Goal: Information Seeking & Learning: Learn about a topic

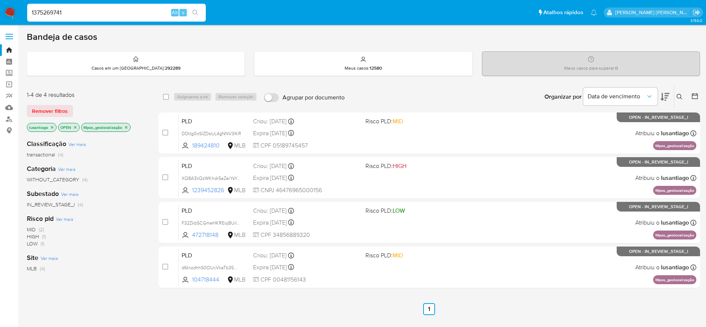
type input "1375269741"
click at [196, 9] on button "search-icon" at bounding box center [195, 12] width 15 height 10
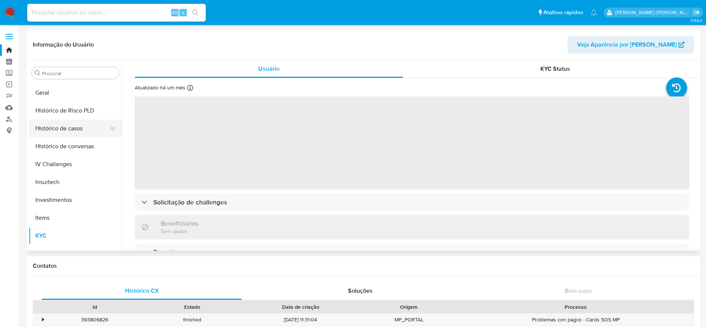
scroll to position [239, 0]
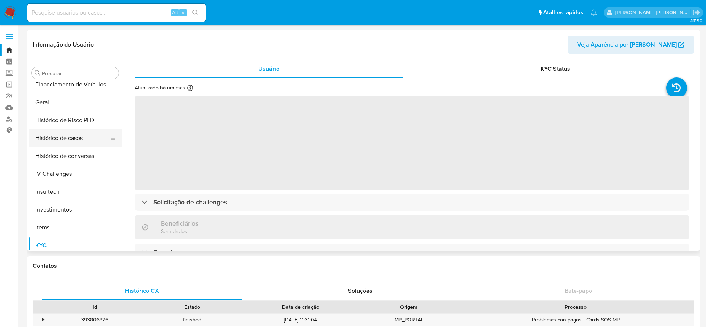
click at [52, 140] on button "Histórico de casos" at bounding box center [72, 138] width 87 height 18
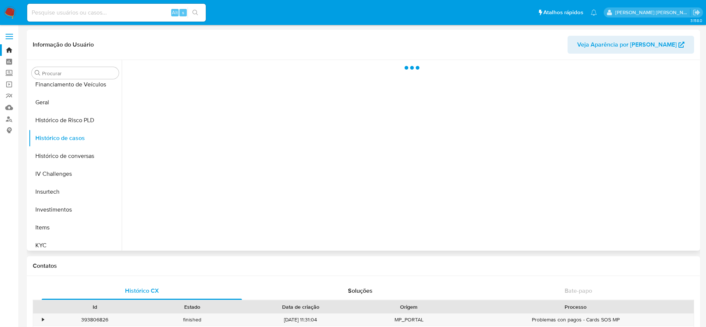
select select "10"
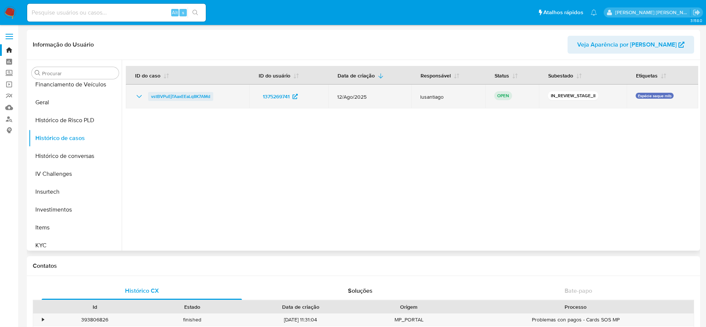
click at [184, 96] on span "vstBVPuEjTAaxEEaLq8K7AMd" at bounding box center [180, 96] width 59 height 9
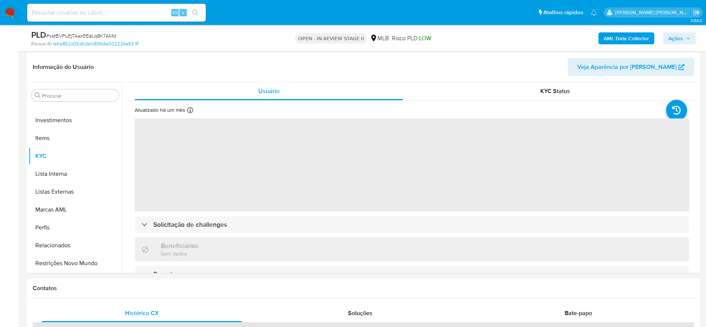
scroll to position [112, 0]
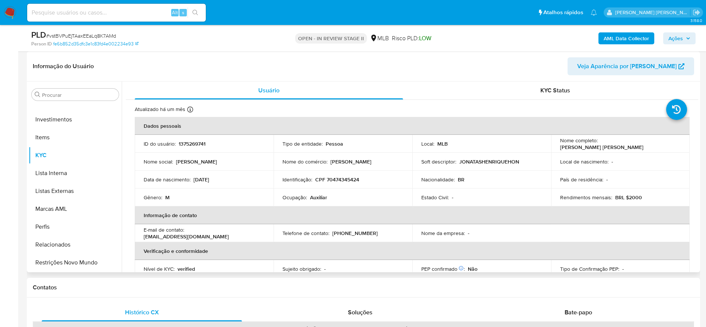
select select "10"
click at [343, 179] on p "CPF 70474345424" at bounding box center [337, 179] width 44 height 7
copy p "70474345424"
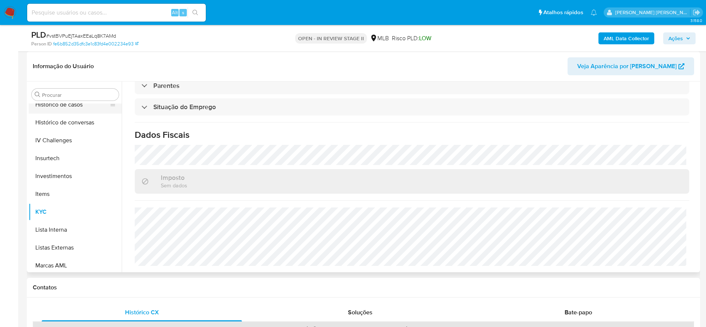
scroll to position [183, 0]
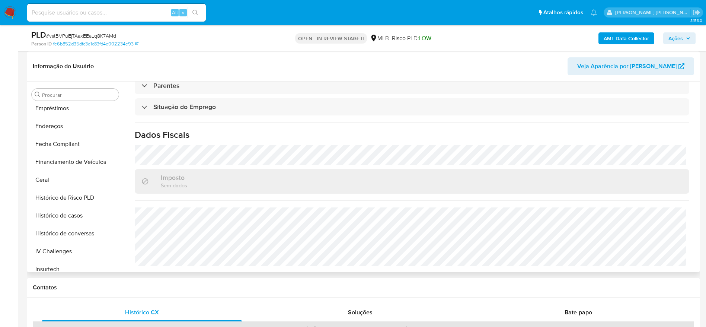
drag, startPoint x: 48, startPoint y: 186, endPoint x: 446, endPoint y: 186, distance: 397.6
click at [48, 186] on button "Geral" at bounding box center [75, 180] width 93 height 18
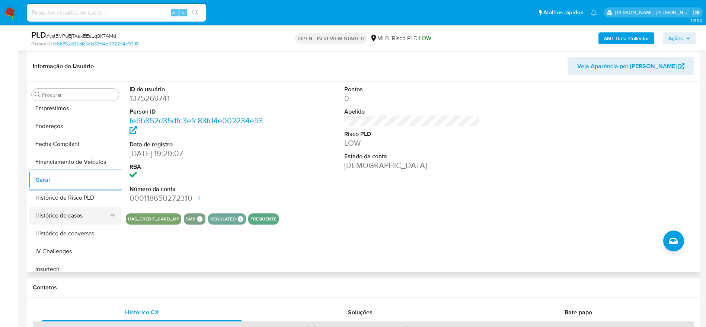
scroll to position [239, 0]
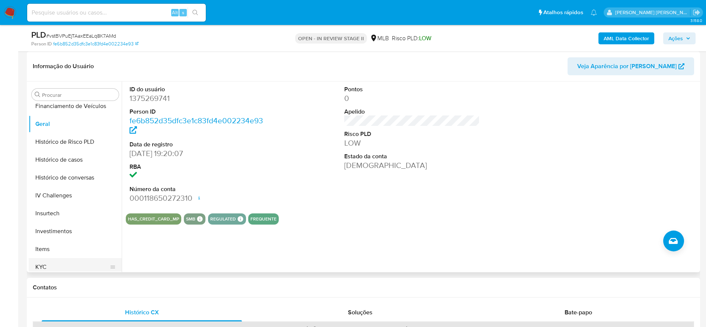
click at [55, 262] on button "KYC" at bounding box center [72, 267] width 87 height 18
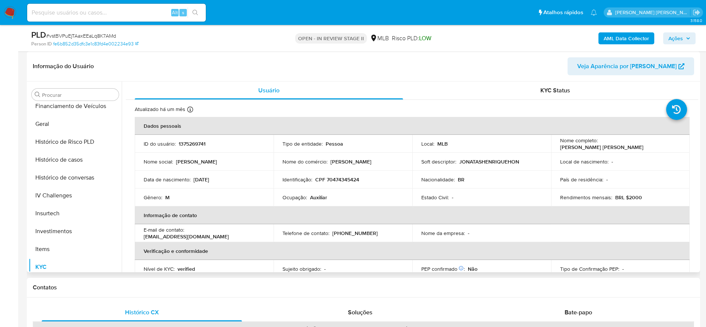
drag, startPoint x: 699, startPoint y: 106, endPoint x: 699, endPoint y: 114, distance: 7.4
click at [699, 114] on div "Procurar Adiantamentos de Dinheiro Anexos CBT Cartões Contas Bancárias Dados Mo…" at bounding box center [364, 177] width 674 height 191
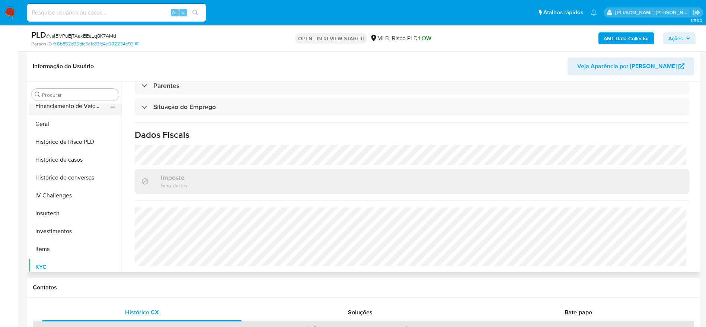
scroll to position [127, 0]
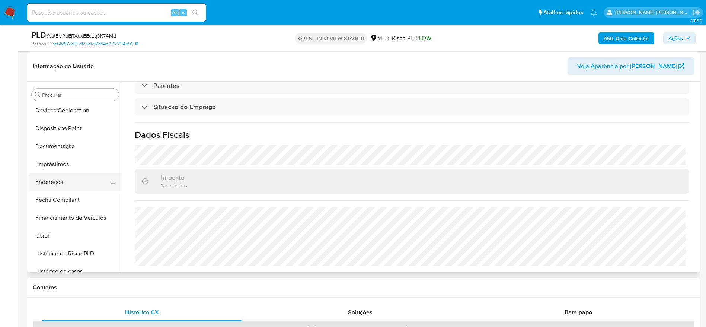
click at [59, 181] on button "Endereços" at bounding box center [72, 182] width 87 height 18
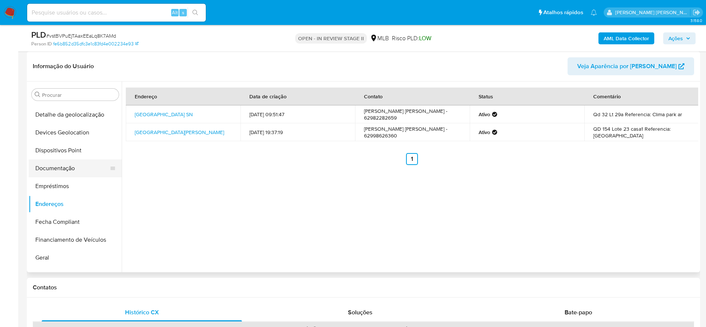
scroll to position [71, 0]
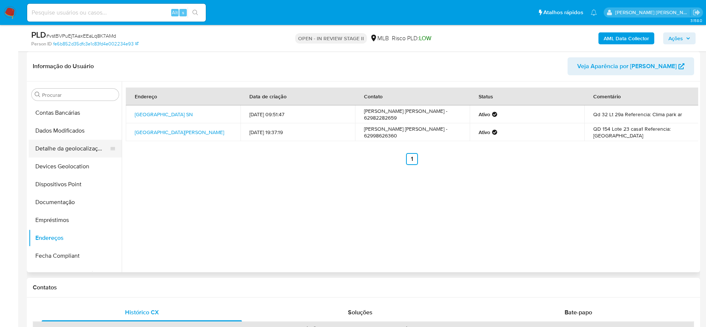
click at [68, 155] on button "Detalhe da geolocalização" at bounding box center [72, 149] width 87 height 18
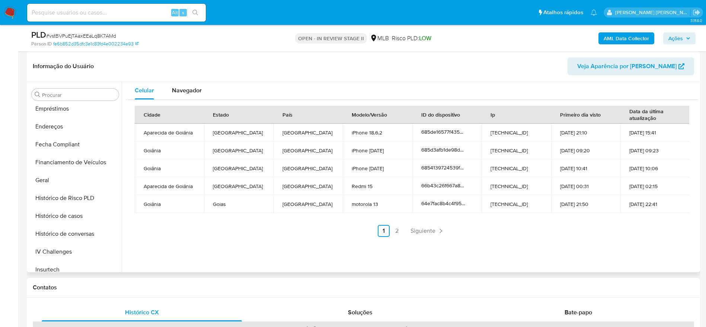
scroll to position [350, 0]
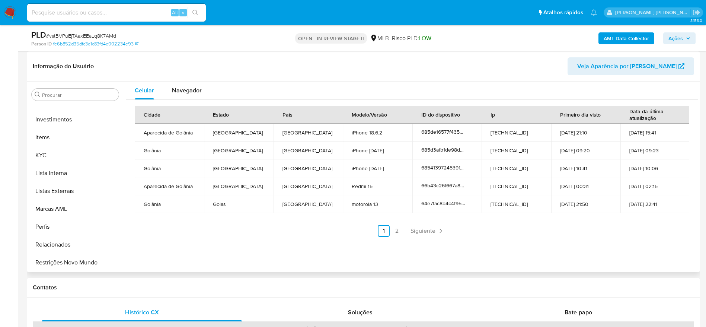
drag, startPoint x: 74, startPoint y: 267, endPoint x: 125, endPoint y: 267, distance: 51.4
click at [74, 267] on button "Restrições Novo Mundo" at bounding box center [75, 263] width 93 height 18
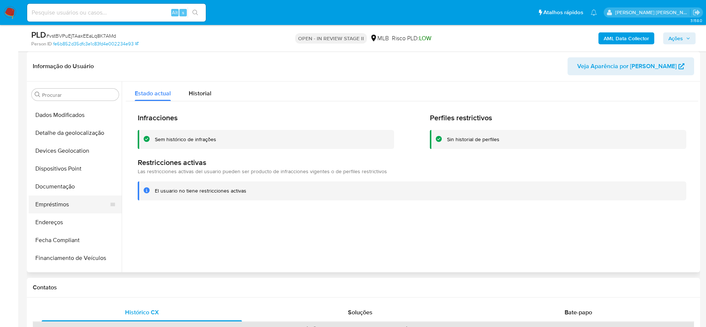
scroll to position [71, 0]
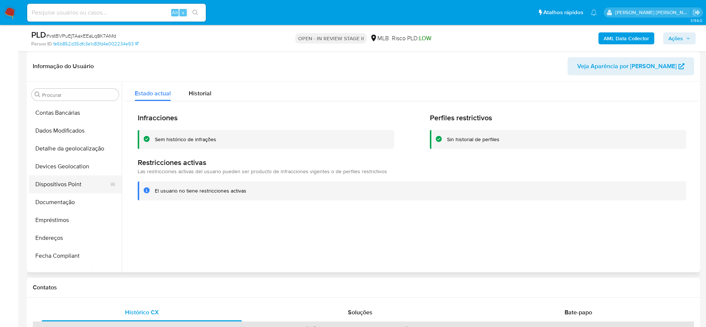
click at [58, 178] on button "Dispositivos Point" at bounding box center [72, 184] width 87 height 18
